Goal: Task Accomplishment & Management: Use online tool/utility

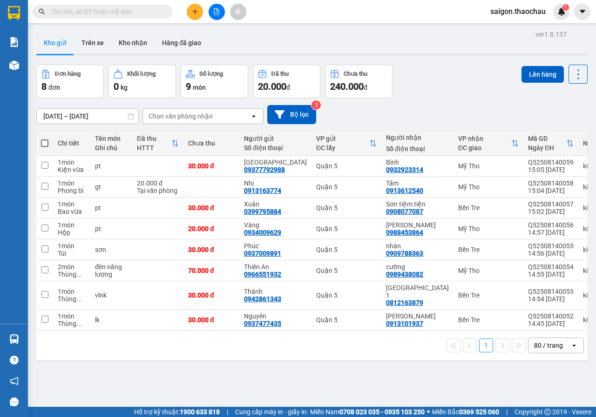
click at [46, 146] on span at bounding box center [44, 143] width 7 height 7
click at [45, 139] on input "checkbox" at bounding box center [45, 139] width 0 height 0
checkbox input "true"
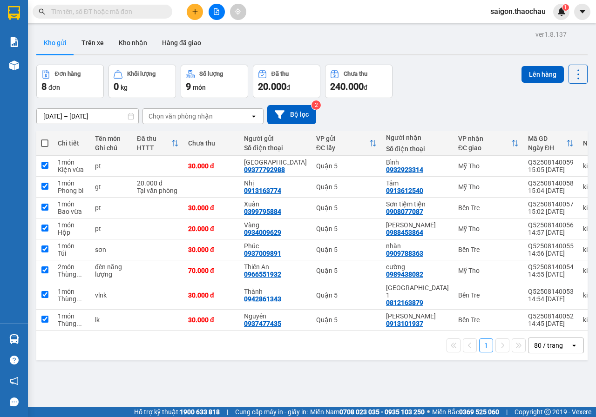
checkbox input "true"
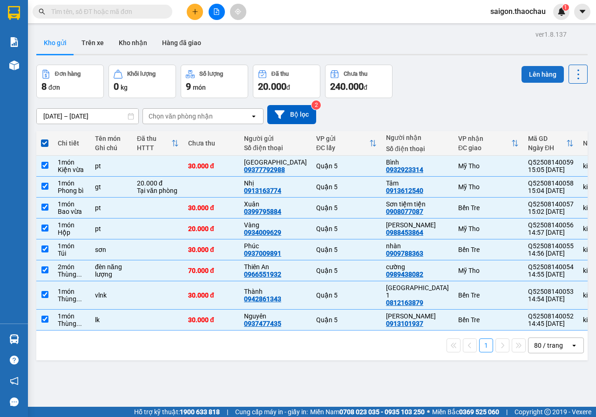
click at [534, 78] on button "Lên hàng" at bounding box center [542, 74] width 42 height 17
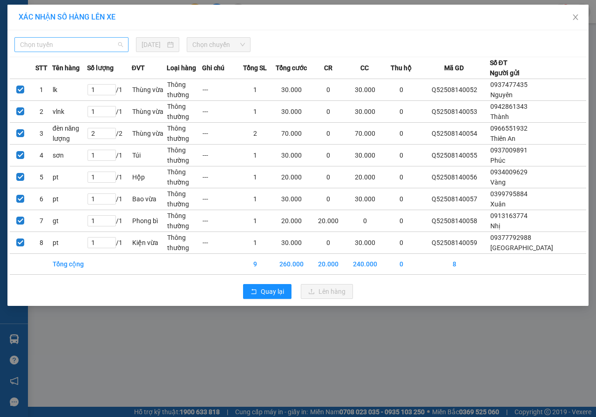
click at [73, 46] on span "Chọn tuyến" at bounding box center [71, 45] width 103 height 14
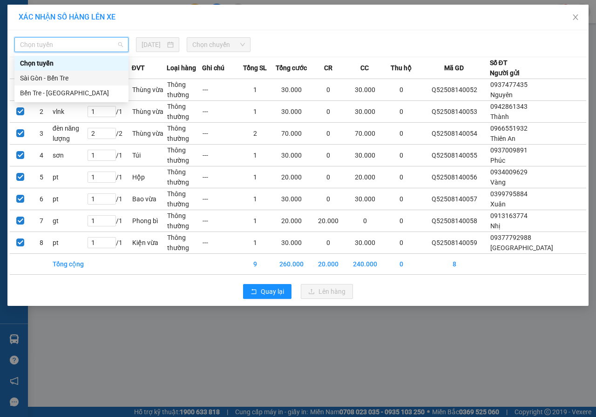
click at [56, 80] on div "Sài Gòn - Bến Tre" at bounding box center [71, 78] width 103 height 10
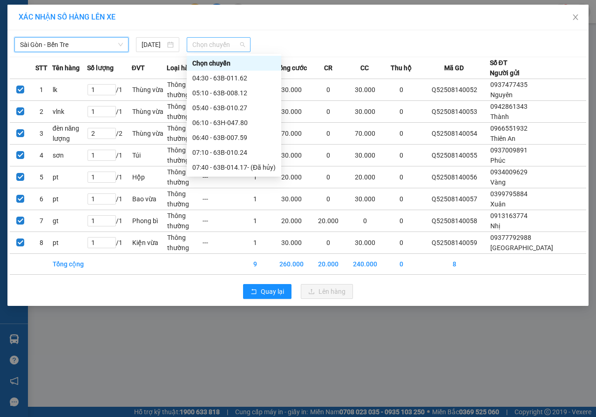
click at [205, 41] on span "Chọn chuyến" at bounding box center [218, 45] width 52 height 14
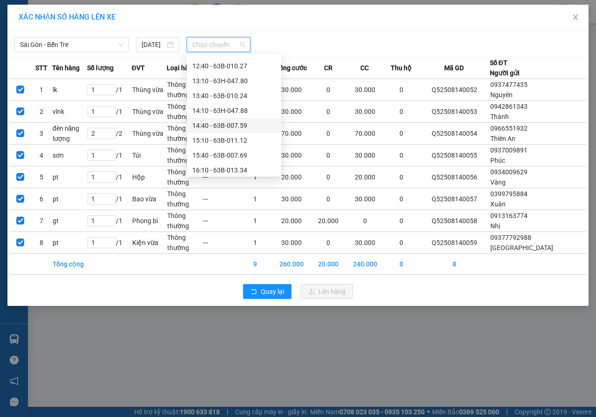
scroll to position [279, 0]
click at [217, 127] on div "15:10 - 63B-011.12" at bounding box center [233, 126] width 83 height 10
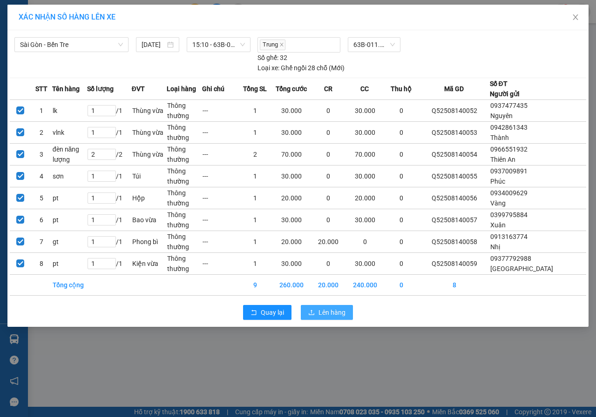
click at [339, 308] on span "Lên hàng" at bounding box center [331, 313] width 27 height 10
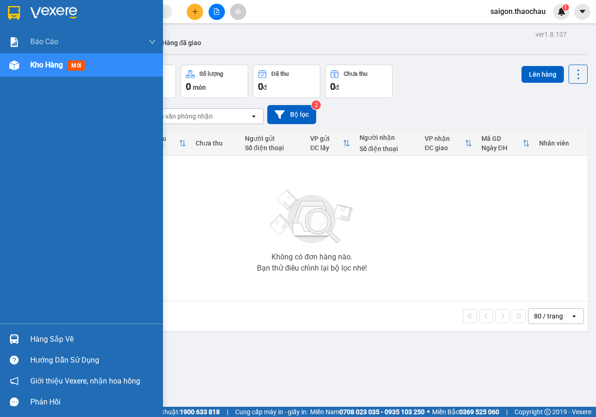
click at [13, 340] on img at bounding box center [14, 340] width 10 height 10
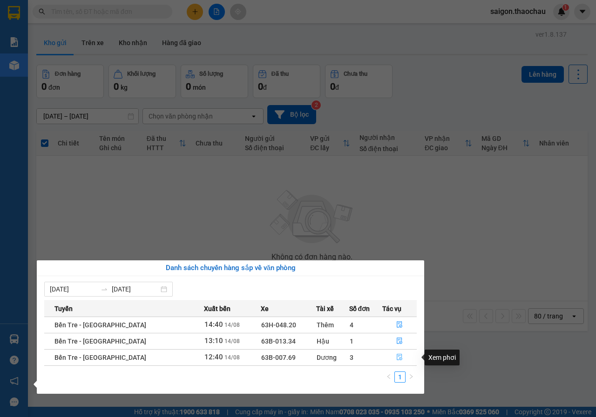
click at [401, 356] on button "button" at bounding box center [399, 357] width 34 height 15
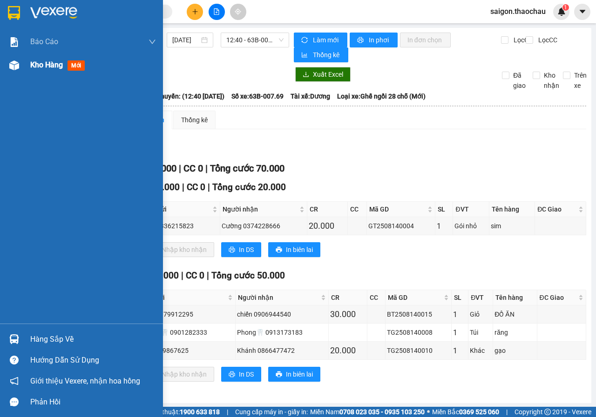
click at [38, 68] on span "Kho hàng" at bounding box center [46, 64] width 33 height 9
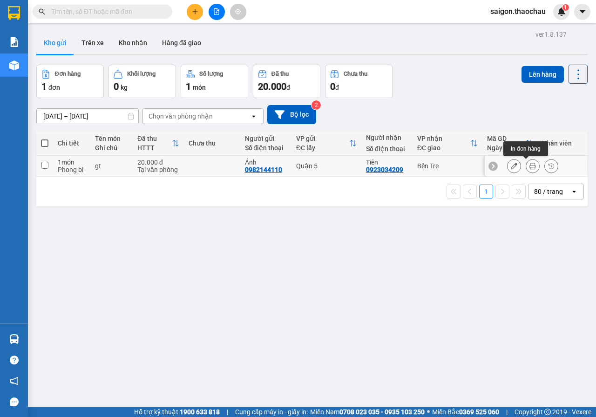
click at [529, 166] on icon at bounding box center [532, 166] width 7 height 7
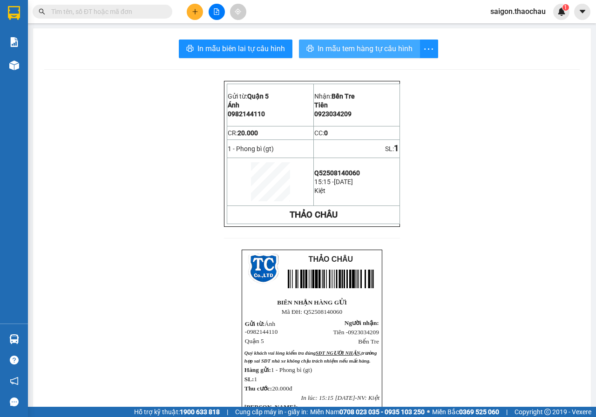
click at [327, 56] on button "In mẫu tem hàng tự cấu hình" at bounding box center [359, 49] width 121 height 19
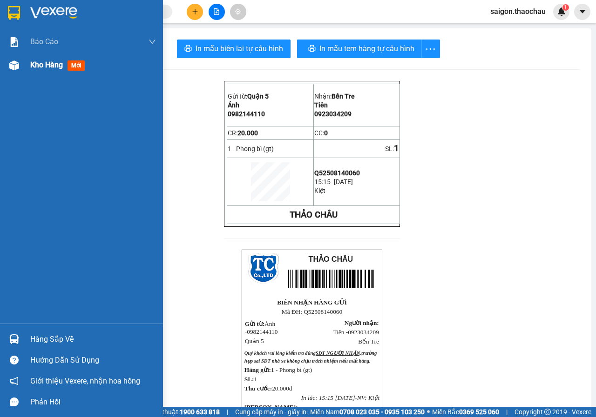
click at [51, 64] on span "Kho hàng" at bounding box center [46, 64] width 33 height 9
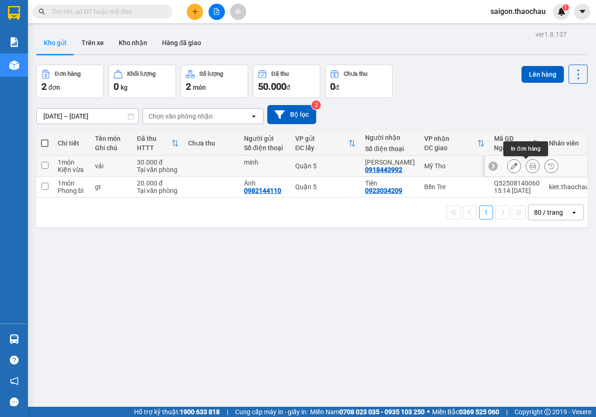
click at [529, 168] on icon at bounding box center [532, 166] width 7 height 7
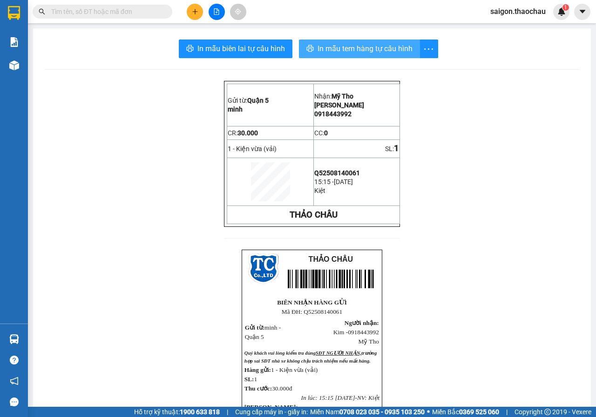
click at [352, 48] on span "In mẫu tem hàng tự cấu hình" at bounding box center [364, 49] width 95 height 12
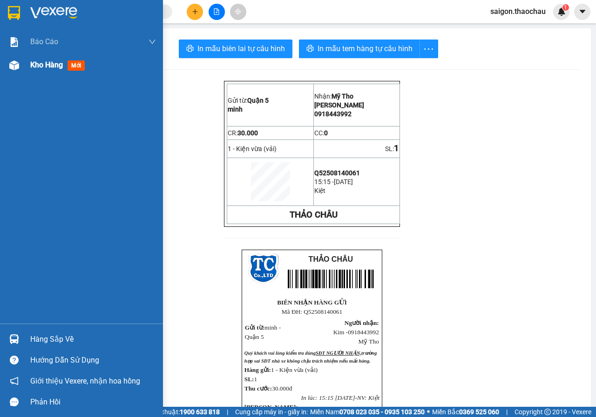
click at [48, 63] on span "Kho hàng" at bounding box center [46, 64] width 33 height 9
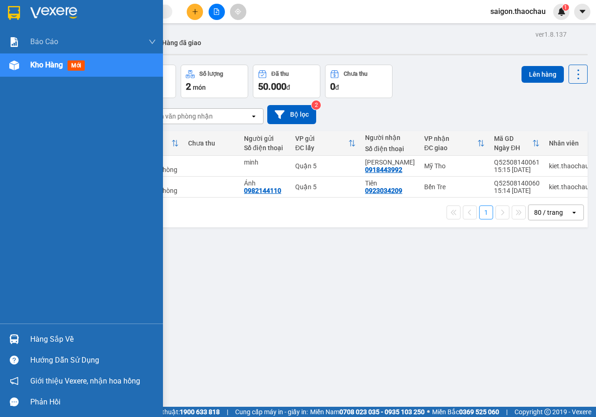
click at [14, 342] on img at bounding box center [14, 340] width 10 height 10
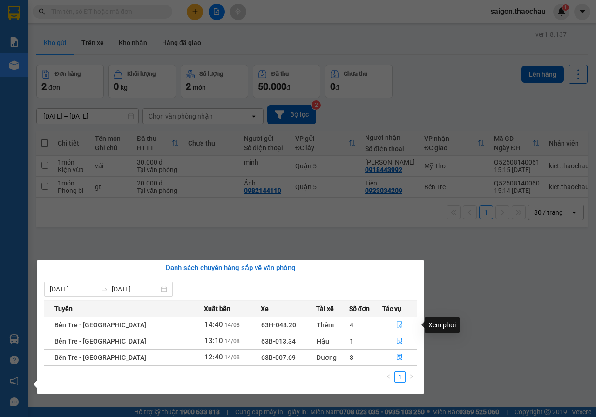
click at [396, 324] on icon "file-done" at bounding box center [399, 325] width 7 height 7
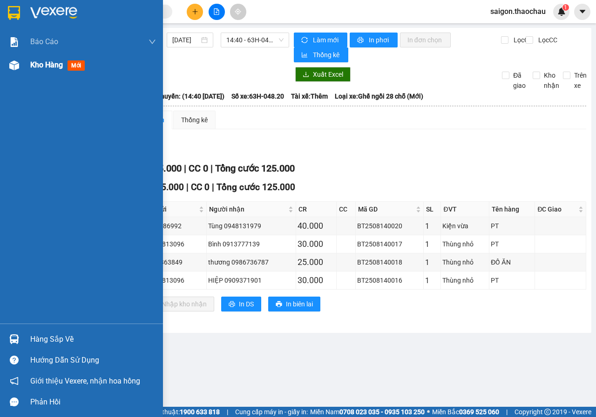
click at [41, 68] on span "Kho hàng" at bounding box center [46, 64] width 33 height 9
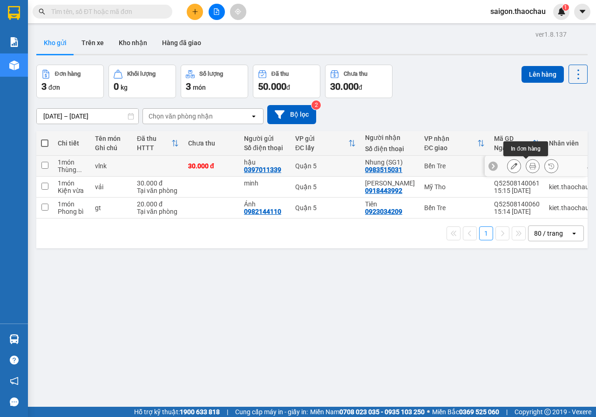
click at [529, 165] on icon at bounding box center [532, 166] width 7 height 7
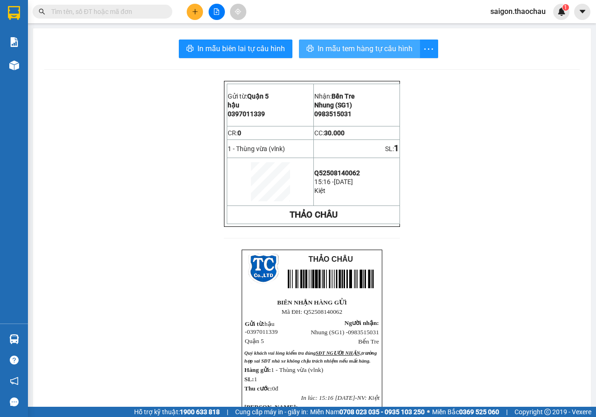
click at [336, 48] on span "In mẫu tem hàng tự cấu hình" at bounding box center [364, 49] width 95 height 12
click at [338, 49] on span "In mẫu tem hàng tự cấu hình" at bounding box center [364, 49] width 95 height 12
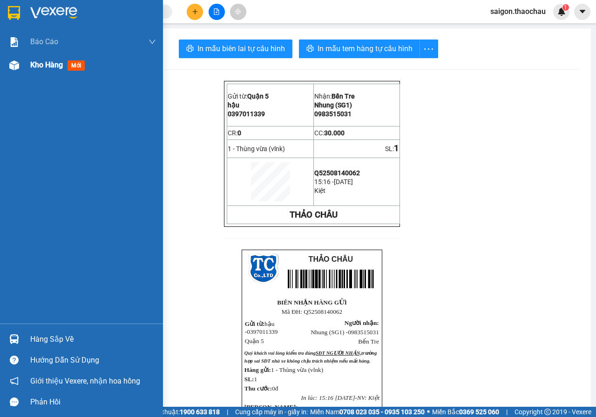
click at [47, 62] on span "Kho hàng" at bounding box center [46, 64] width 33 height 9
